Goal: Information Seeking & Learning: Learn about a topic

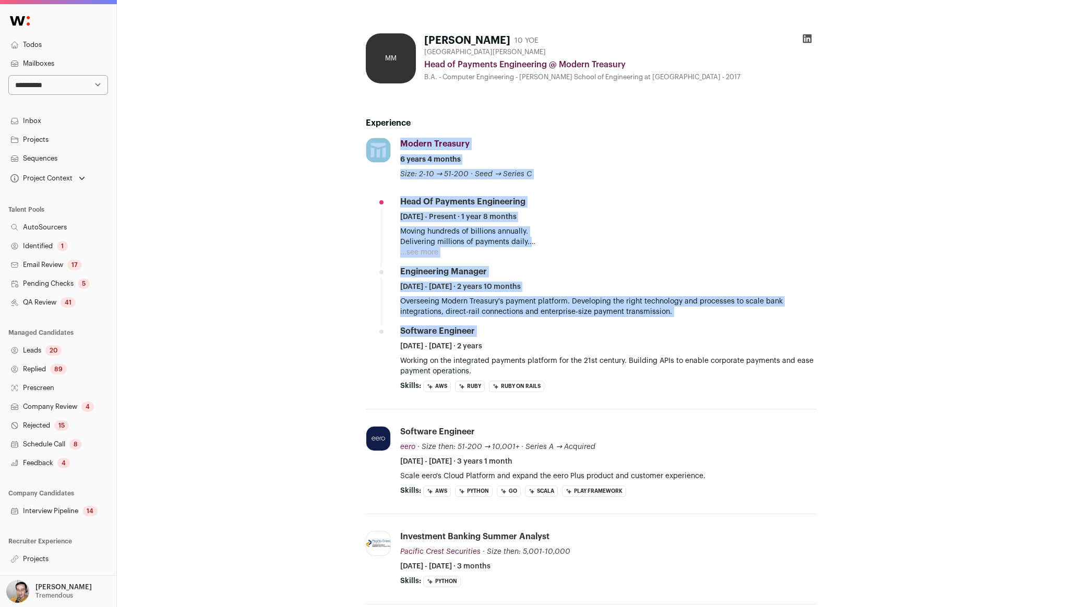
drag, startPoint x: 549, startPoint y: 336, endPoint x: 308, endPoint y: 176, distance: 289.3
click at [308, 176] on div "MM Matt McFarland 10 YOE Greater Minneapolis-St. Paul Area Head of Payments Eng…" at bounding box center [591, 560] width 626 height 1070
click at [271, 255] on div "MM Matt McFarland 10 YOE Greater Minneapolis-St. Paul Area Head of Payments Eng…" at bounding box center [591, 560] width 948 height 1120
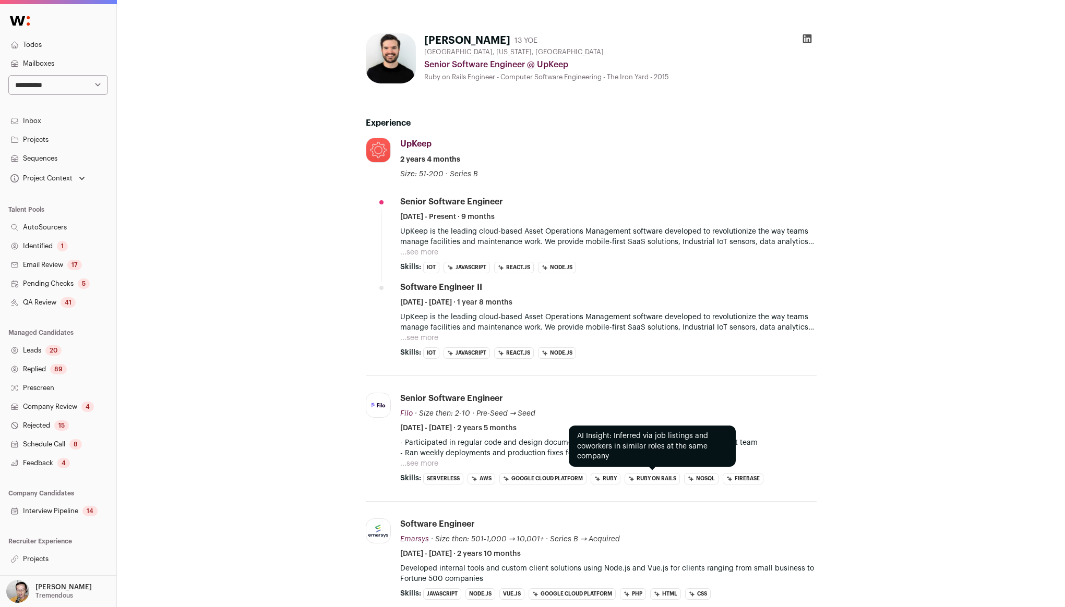
click at [655, 478] on li "Ruby on Rails" at bounding box center [651, 478] width 55 height 11
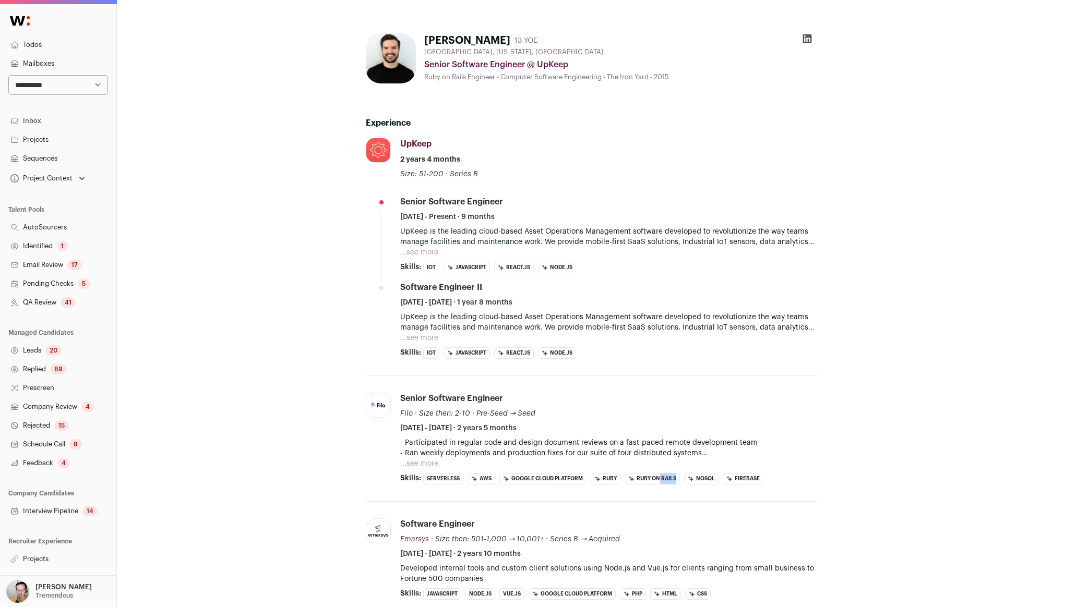
click at [436, 252] on button "...see more" at bounding box center [419, 252] width 38 height 10
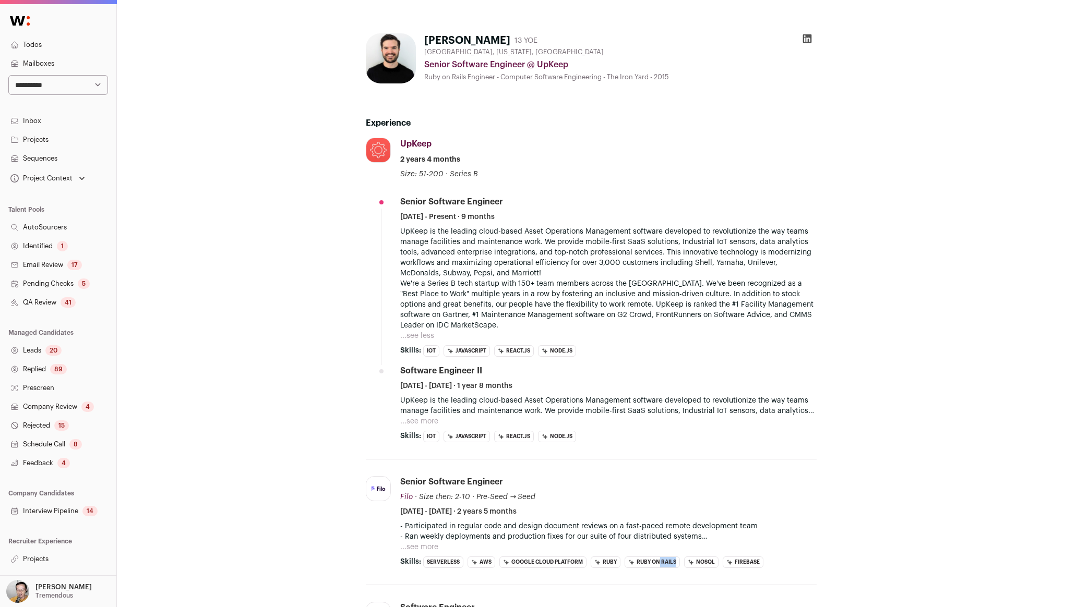
scroll to position [20, 0]
